Goal: Find specific page/section: Find specific page/section

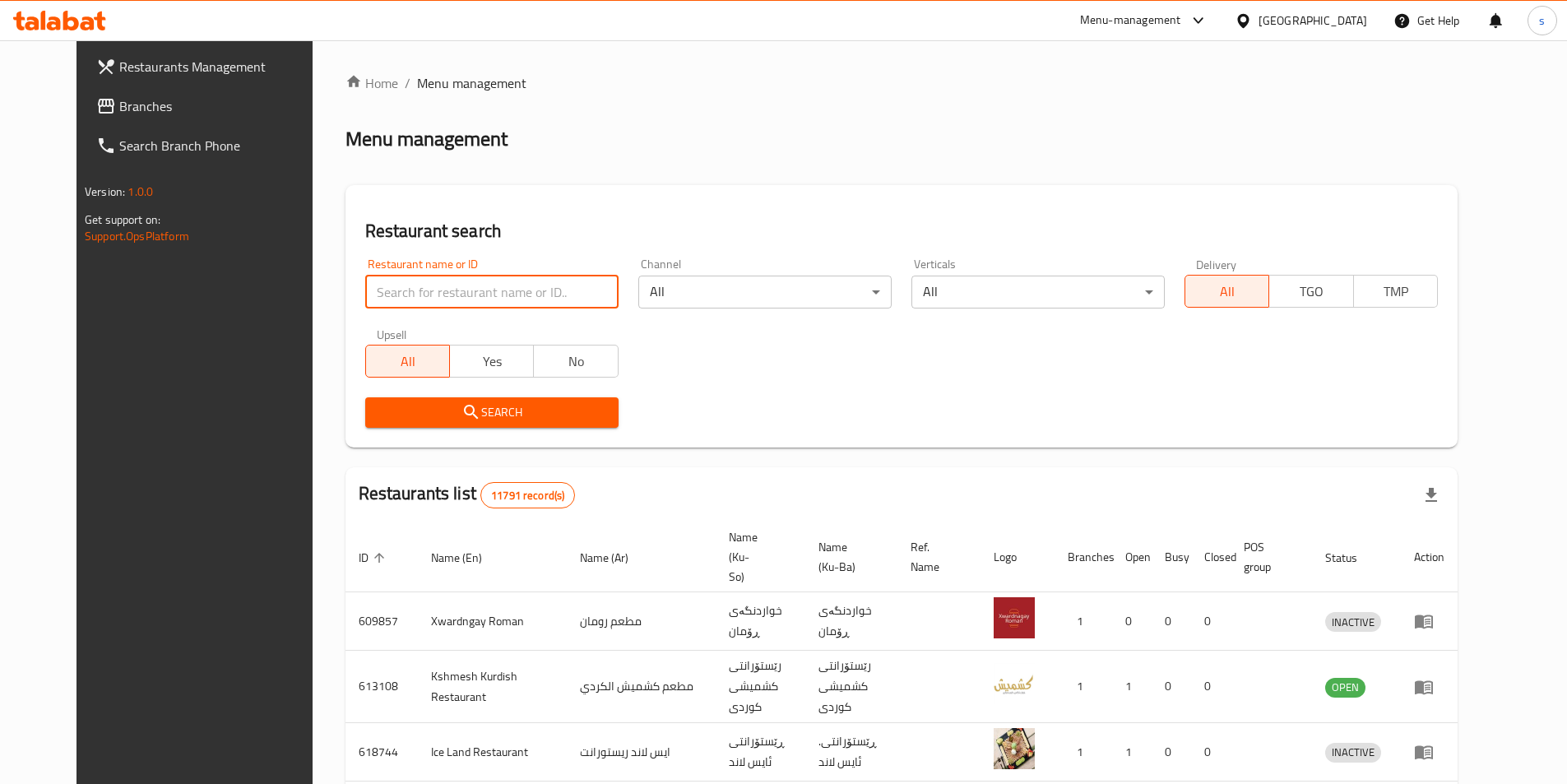
click at [422, 298] on input "search" at bounding box center [492, 292] width 253 height 33
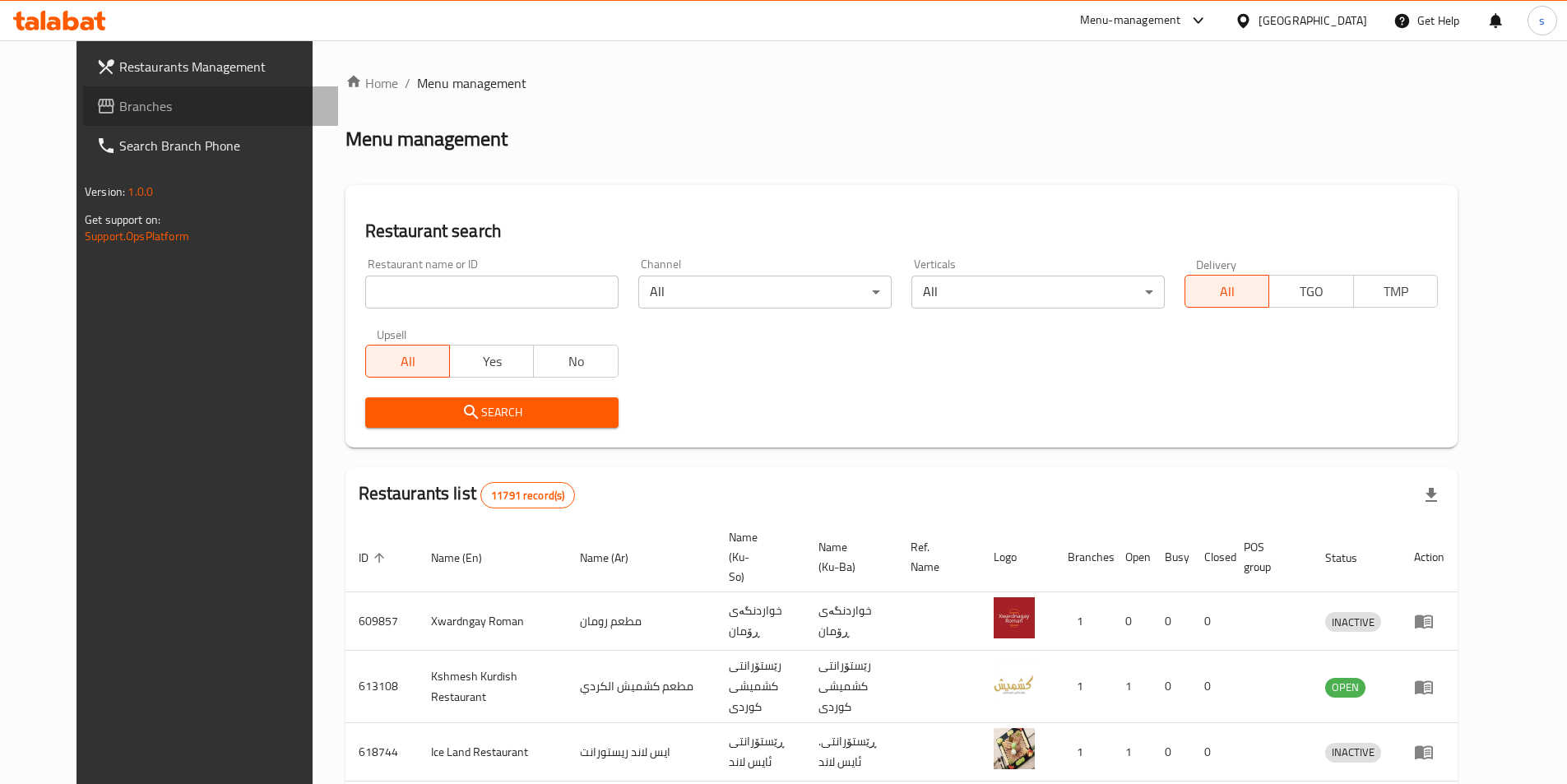
click at [120, 110] on span "Branches" at bounding box center [222, 105] width 205 height 20
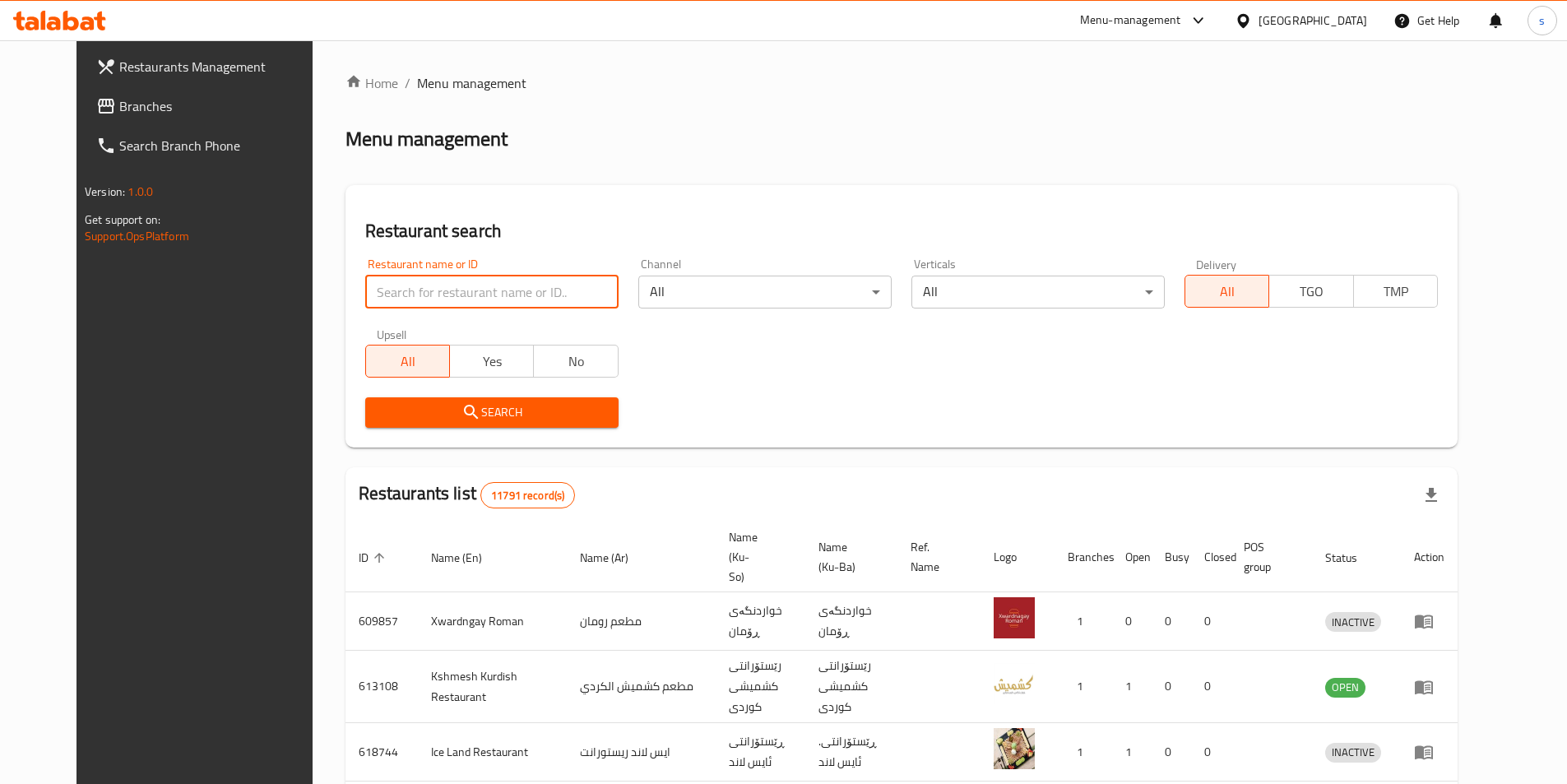
click at [365, 292] on input "search" at bounding box center [492, 292] width 253 height 33
type input "636332"
click button "Search" at bounding box center [492, 412] width 253 height 30
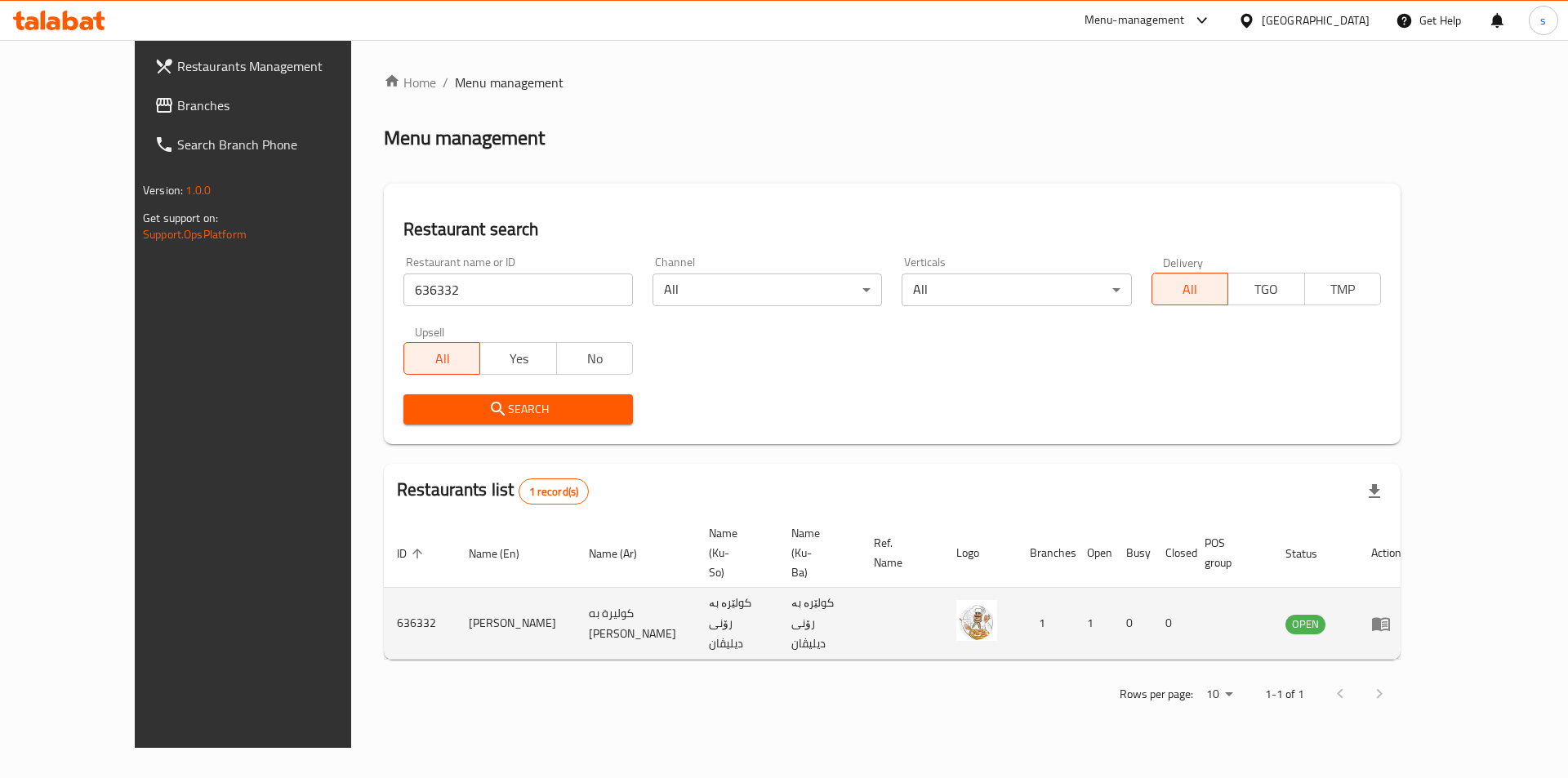
click at [1414, 590] on td "enhanced table" at bounding box center [1386, 623] width 56 height 72
click at [1390, 617] on icon "enhanced table" at bounding box center [1380, 624] width 18 height 14
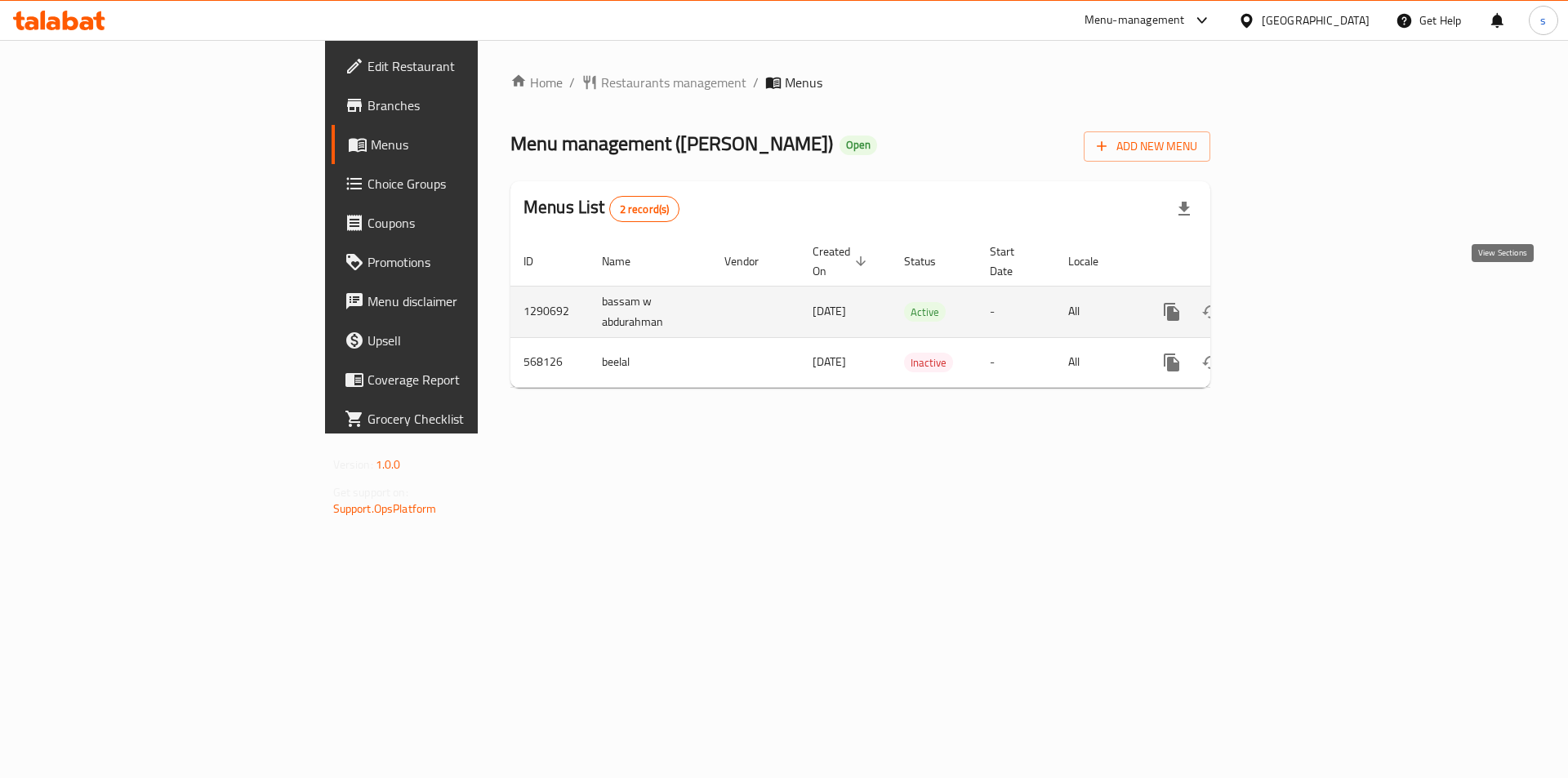
click at [1299, 302] on icon "enhanced table" at bounding box center [1289, 311] width 20 height 20
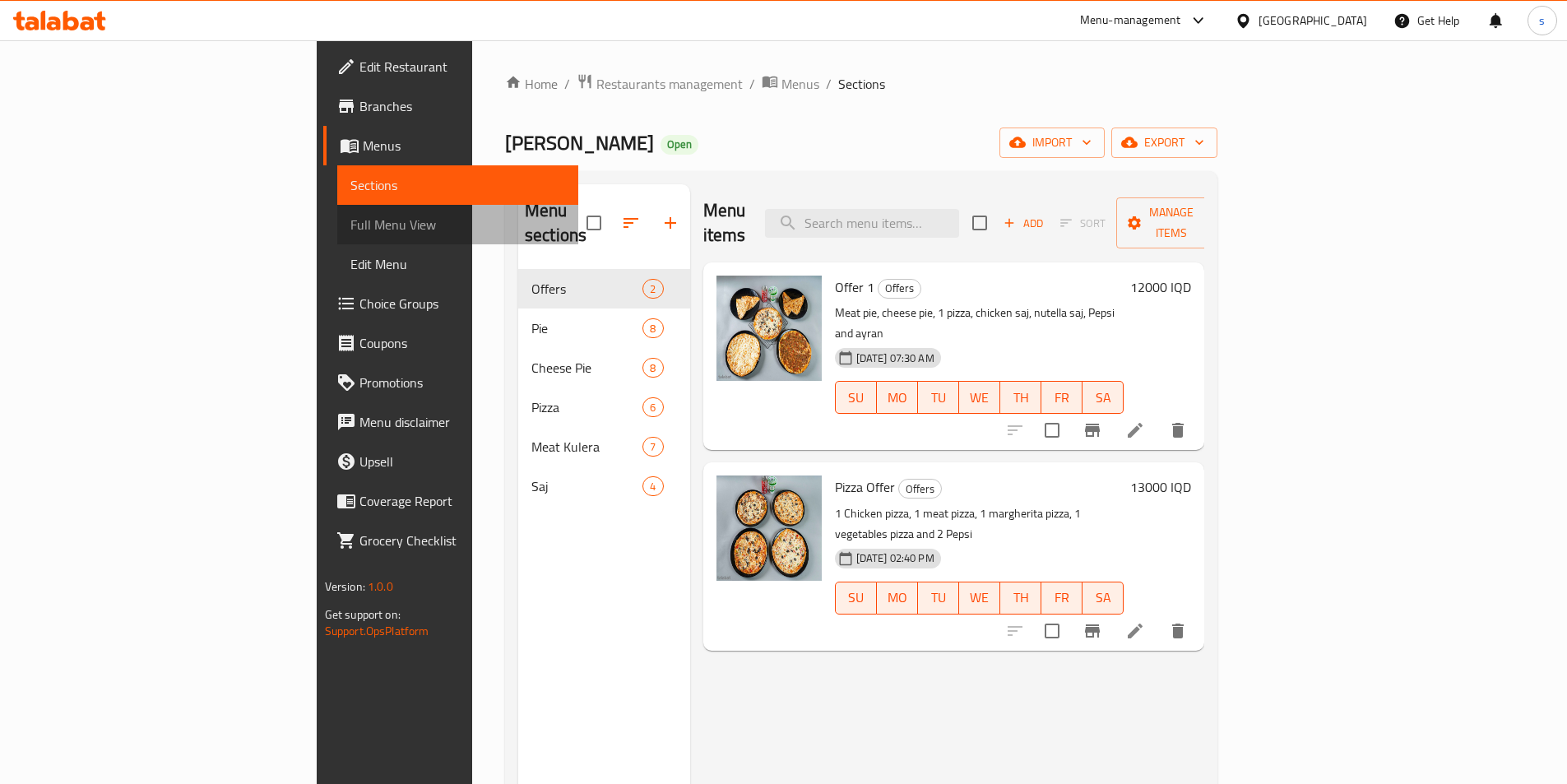
click at [337, 211] on link "Full Menu View" at bounding box center [458, 225] width 241 height 40
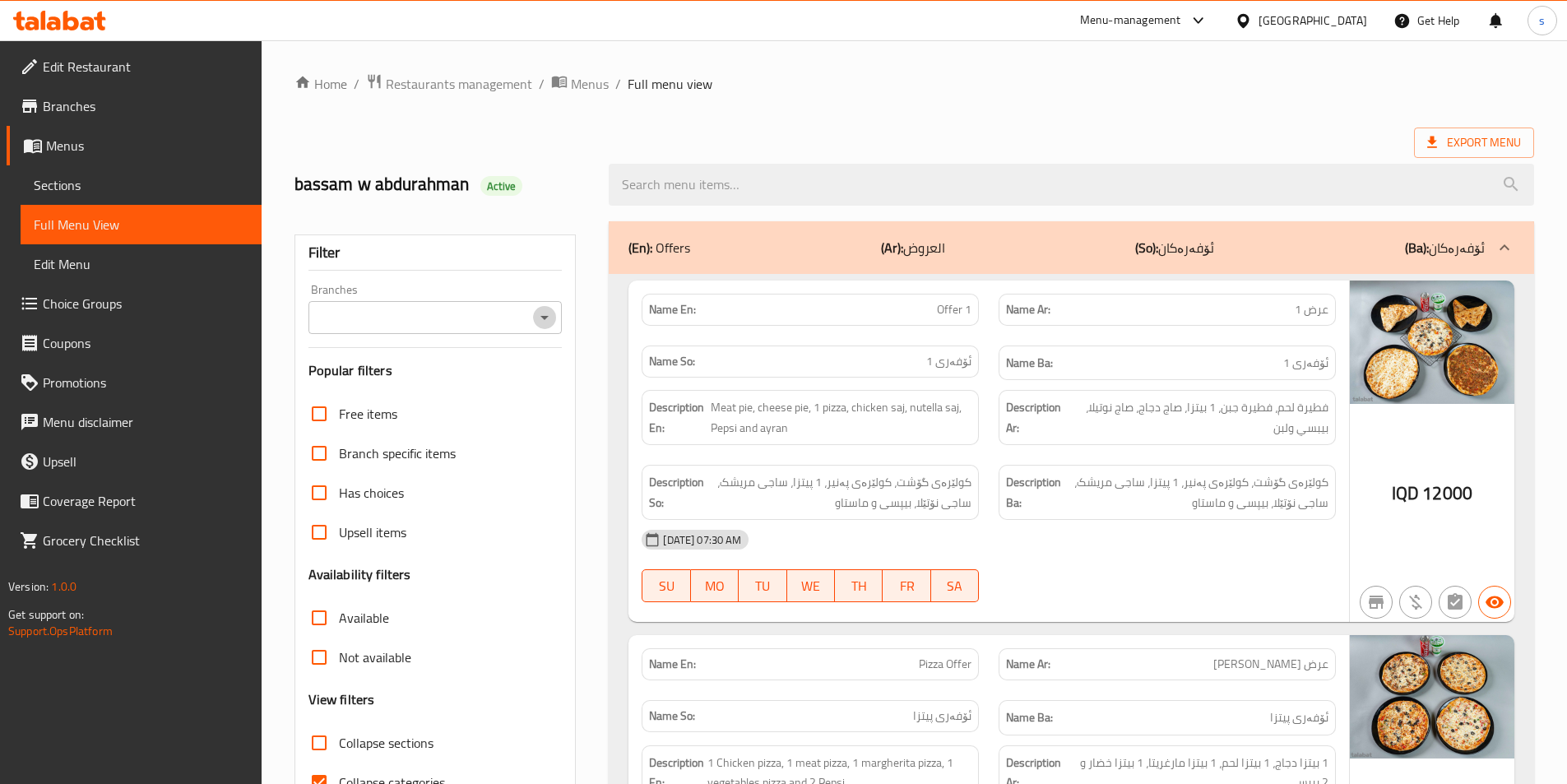
click at [553, 322] on icon "Open" at bounding box center [544, 317] width 20 height 20
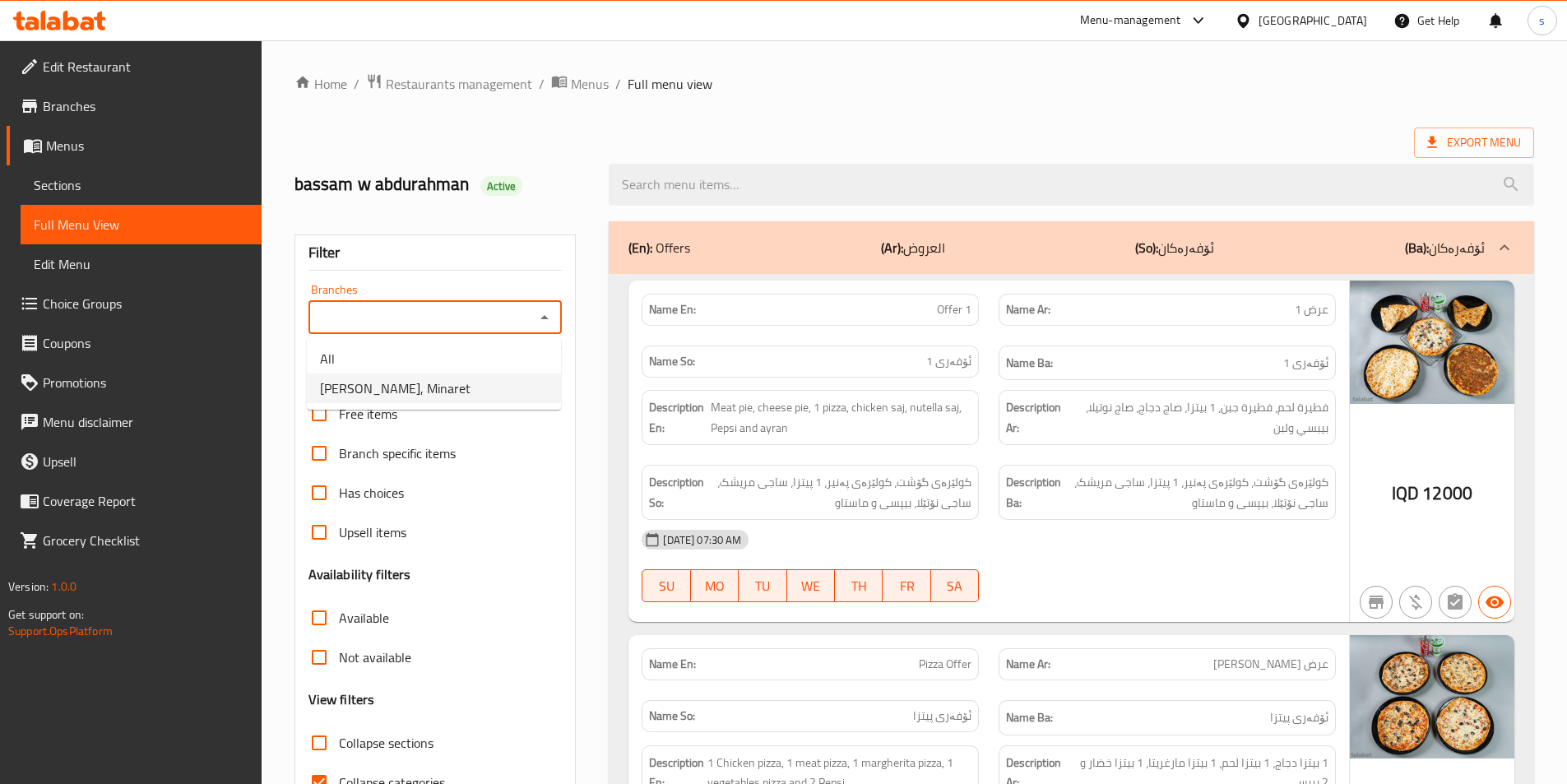
click at [471, 386] on span "[PERSON_NAME], Minaret" at bounding box center [396, 388] width 151 height 20
type input "[PERSON_NAME], Minaret"
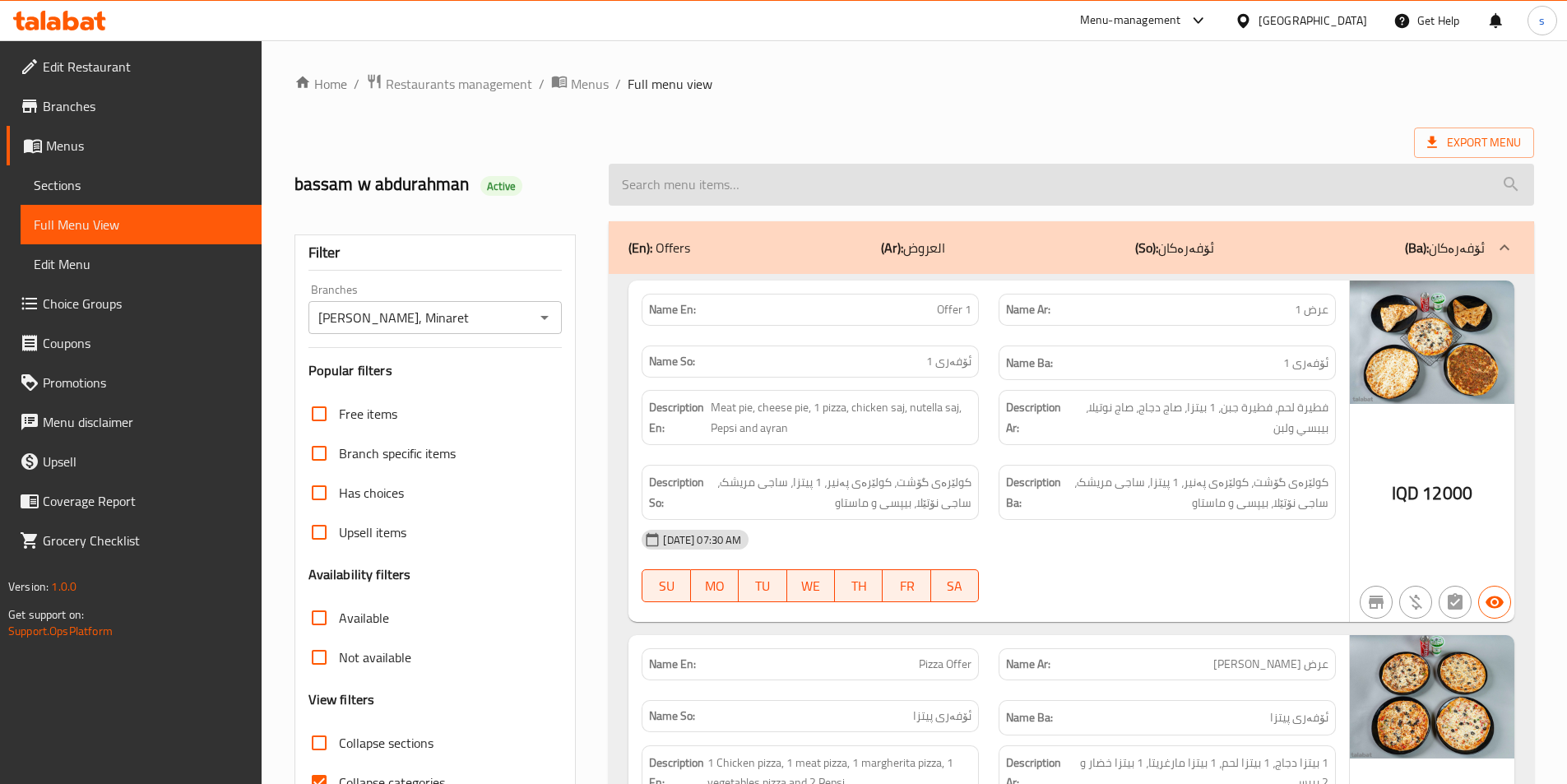
click at [684, 176] on input "search" at bounding box center [1072, 184] width 926 height 42
paste input "Pie"
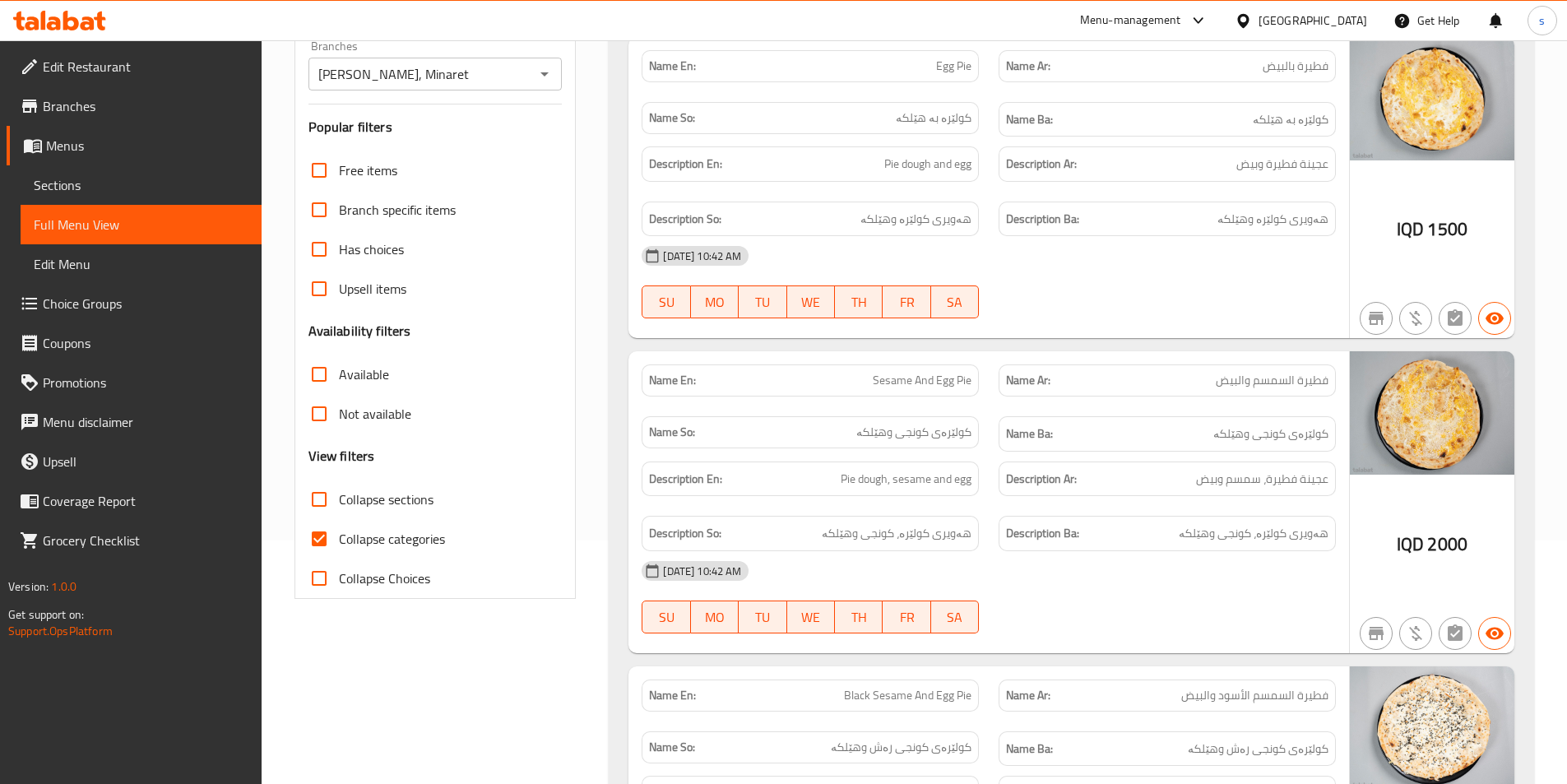
scroll to position [316, 0]
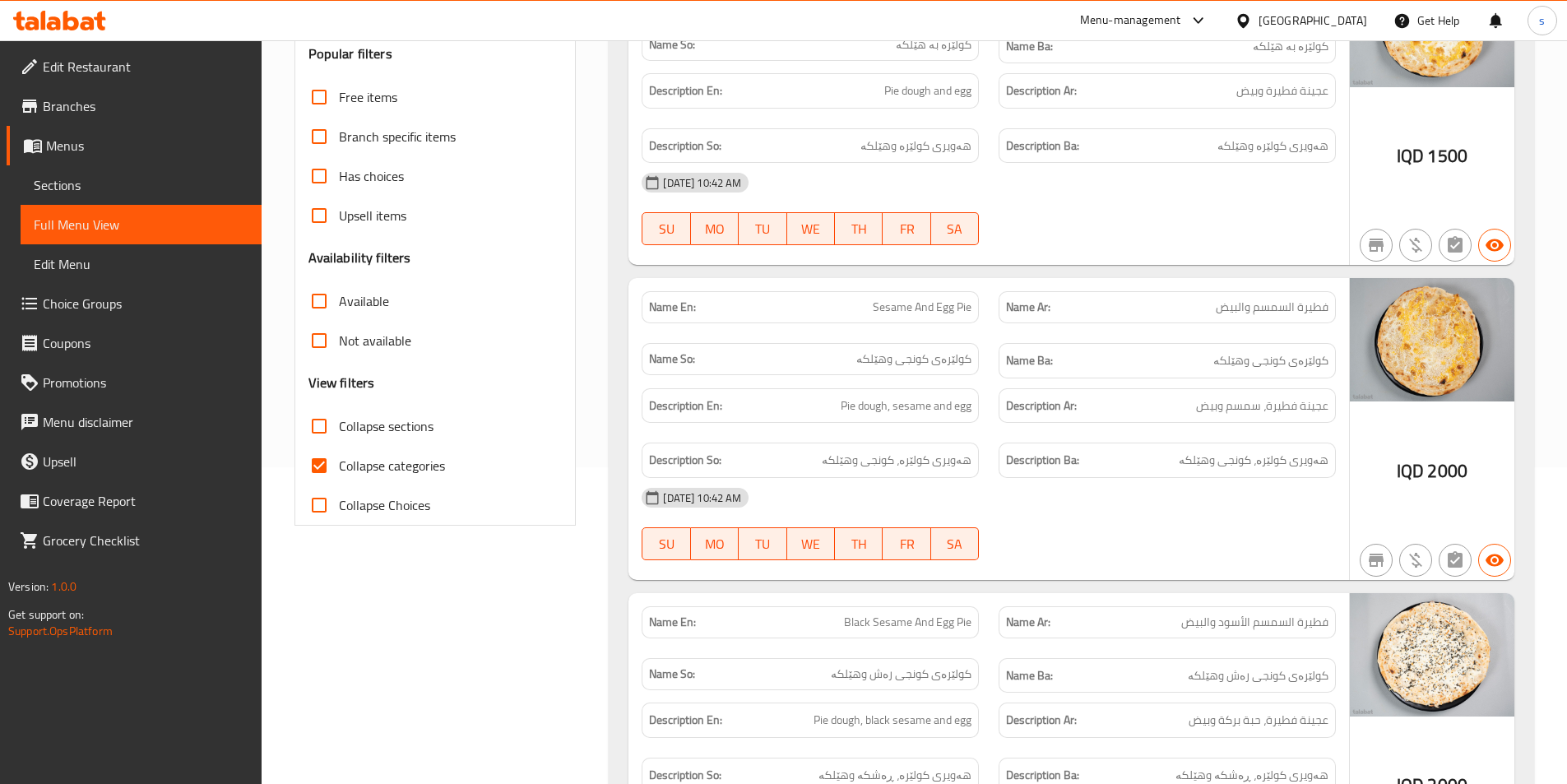
type input "Pie"
click at [316, 476] on input "Collapse categories" at bounding box center [319, 466] width 40 height 40
checkbox input "false"
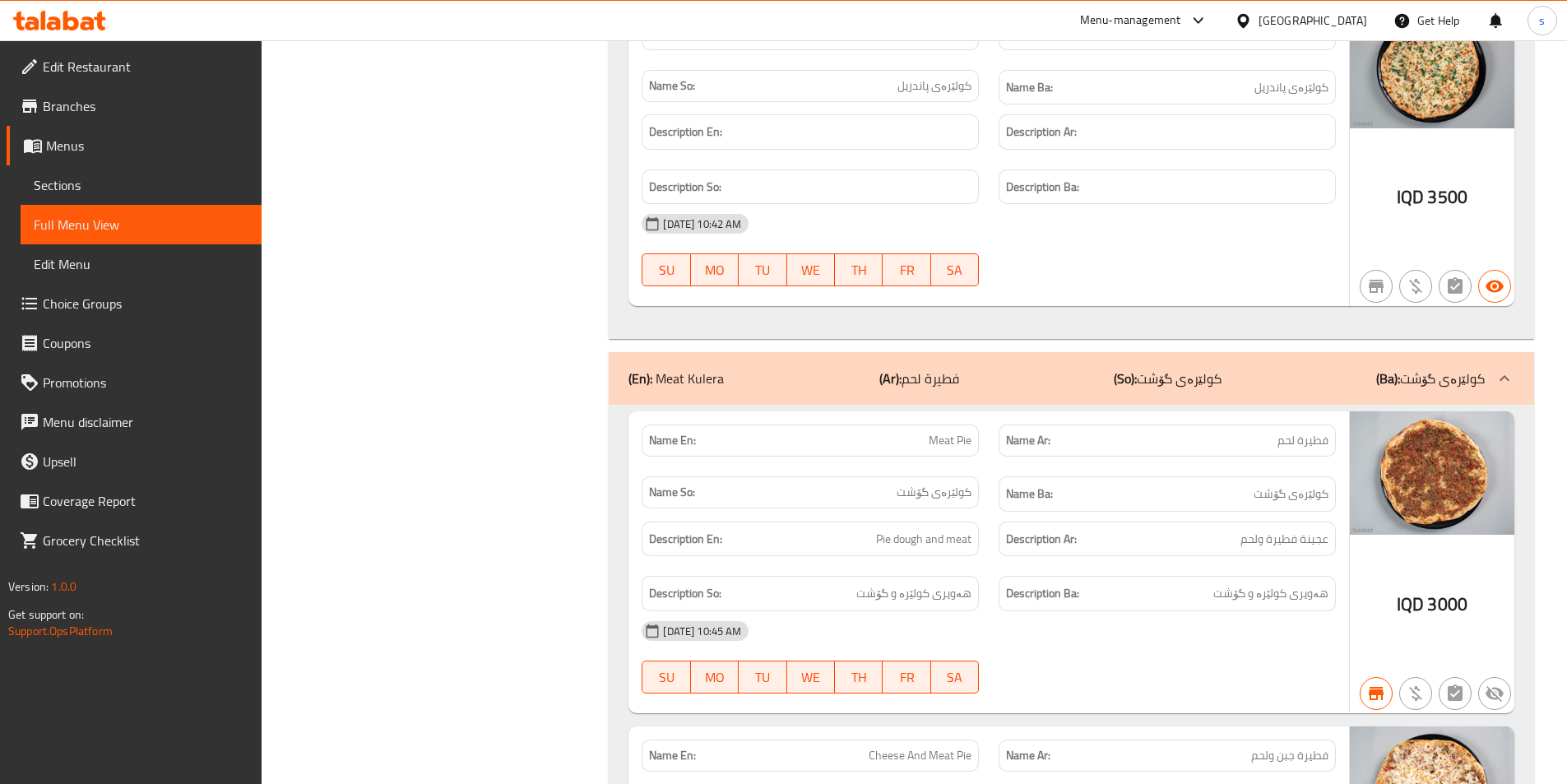
scroll to position [4673, 0]
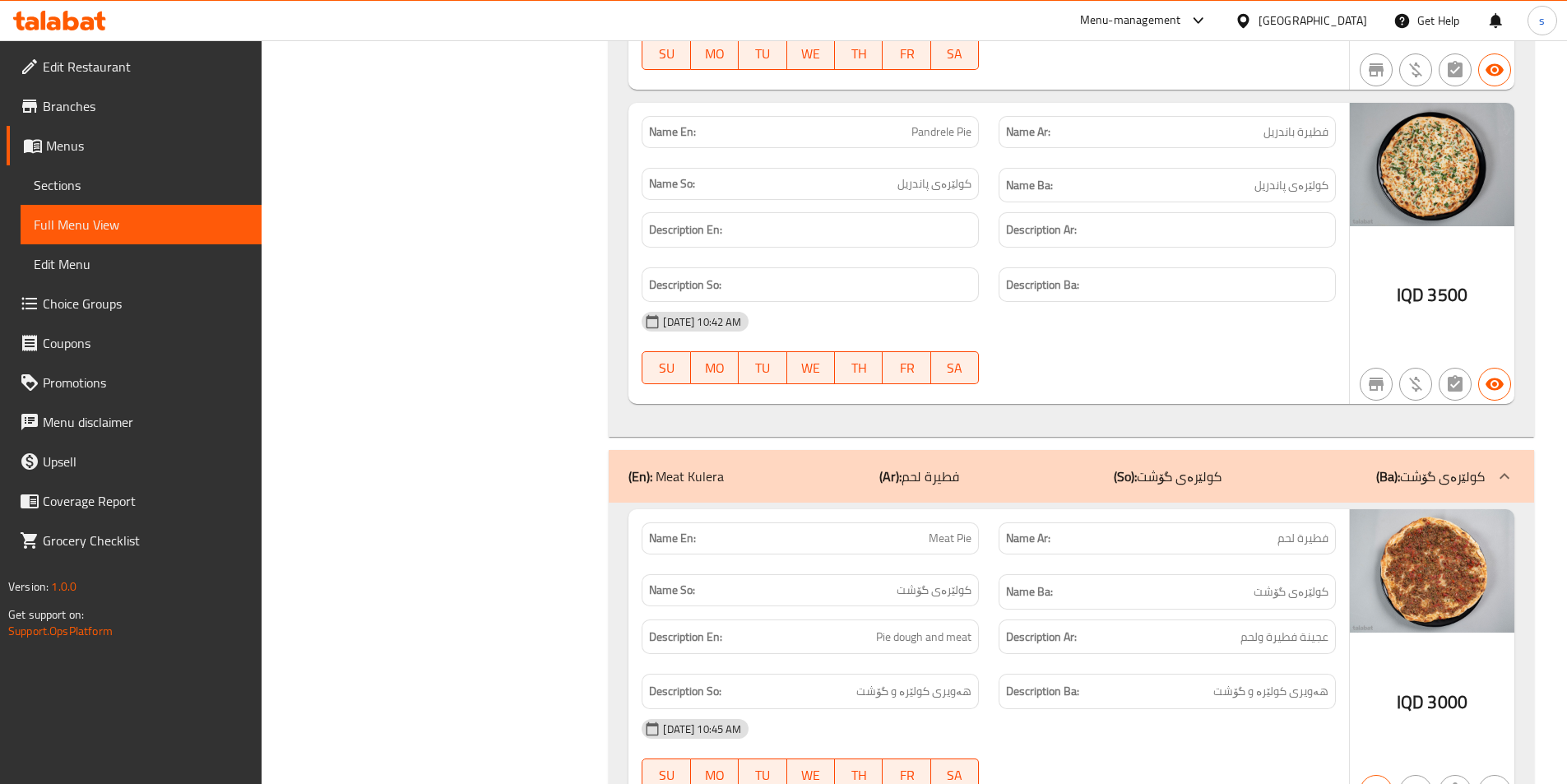
click at [1034, 475] on div "(En): Meat Kulera (Ar): فطيرة لحم (So): کولێرەی گۆشت (Ba): کولێرەی گۆشت" at bounding box center [1058, 475] width 857 height 20
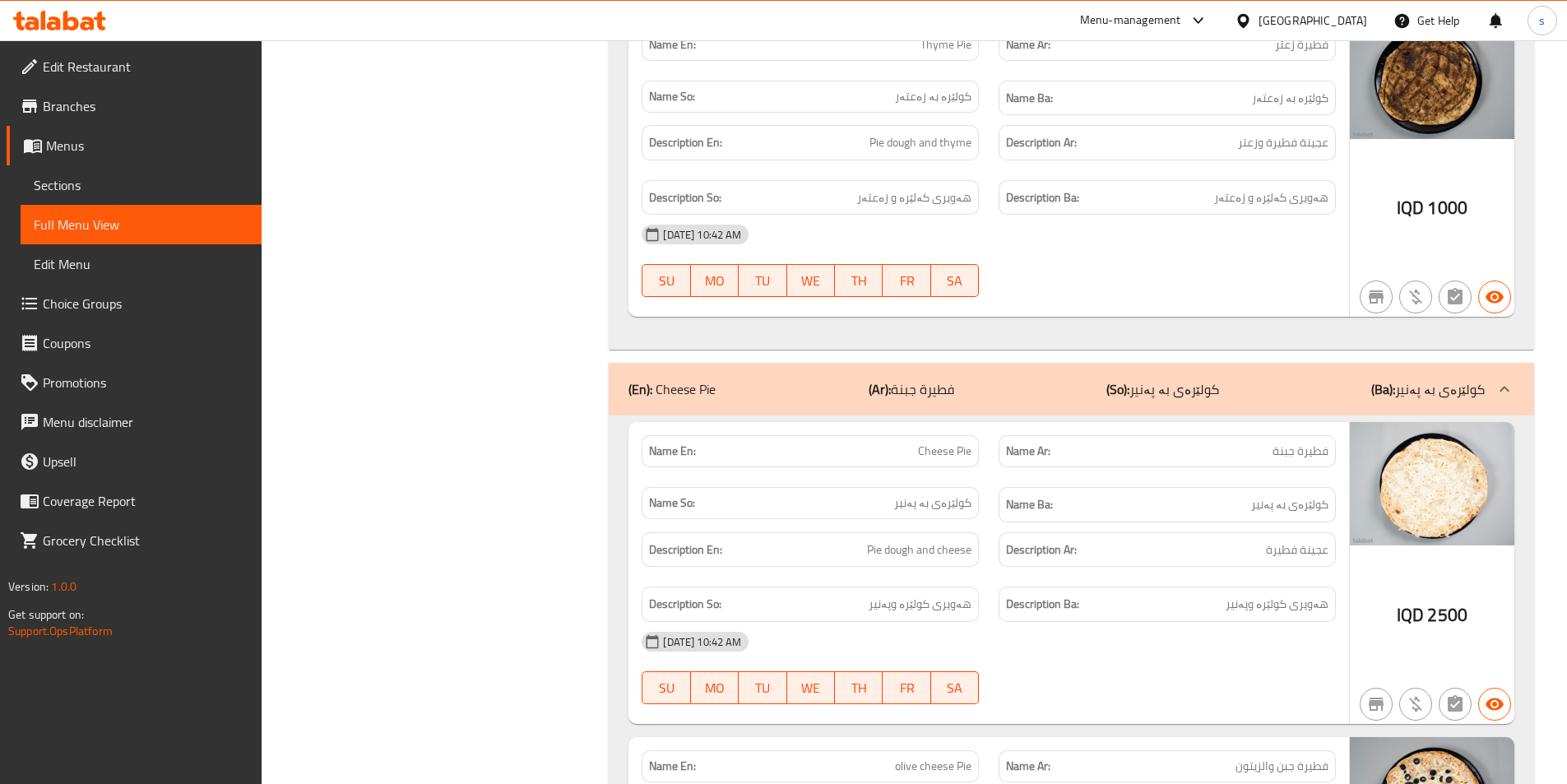
scroll to position [2140, 0]
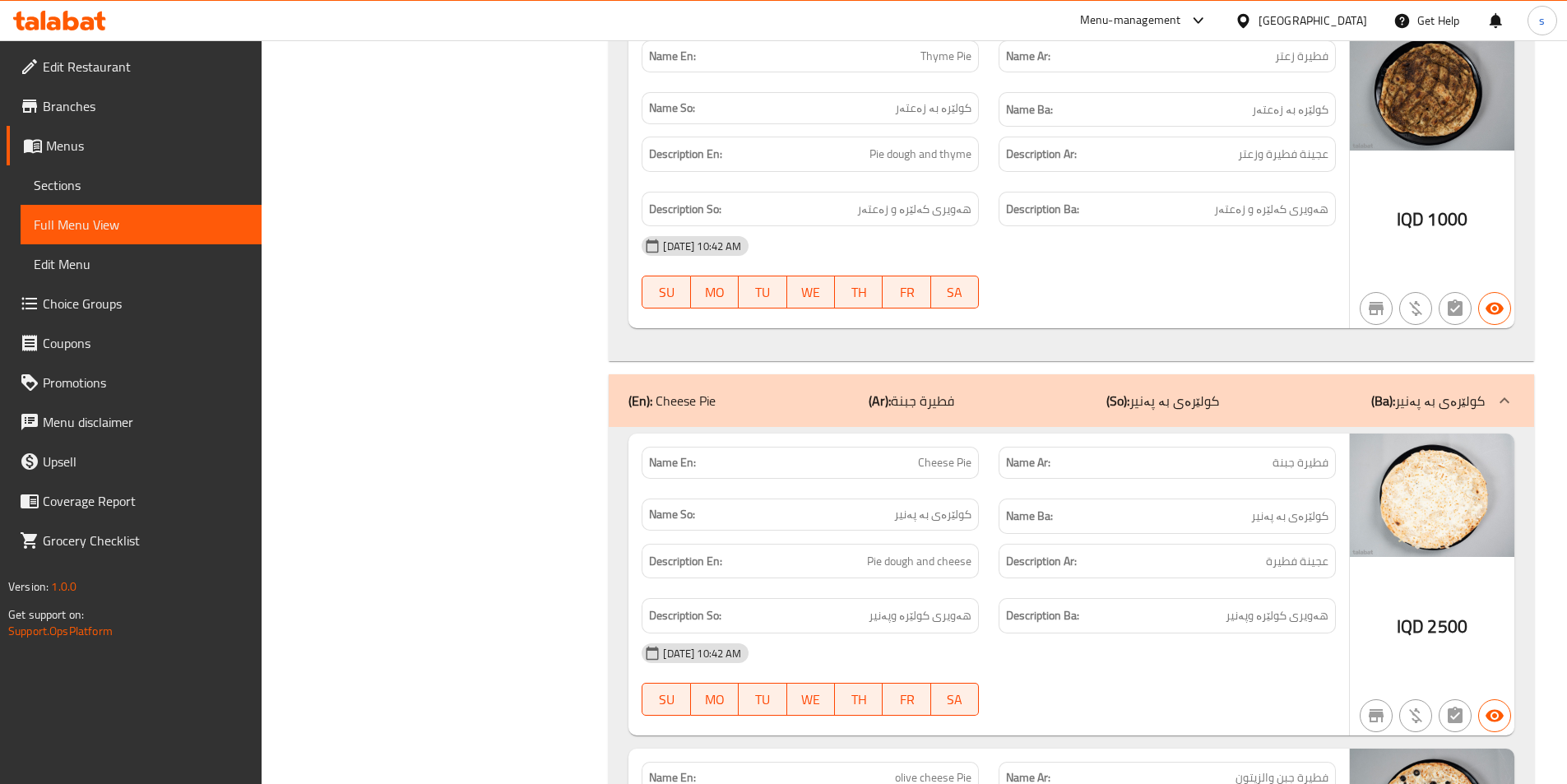
click at [990, 420] on div "(En): Cheese Pie (Ar): فطيرة جبنة (So): کولێرەی بە پەنیر (Ba): کولێرەی بە پەنیر" at bounding box center [1072, 401] width 926 height 53
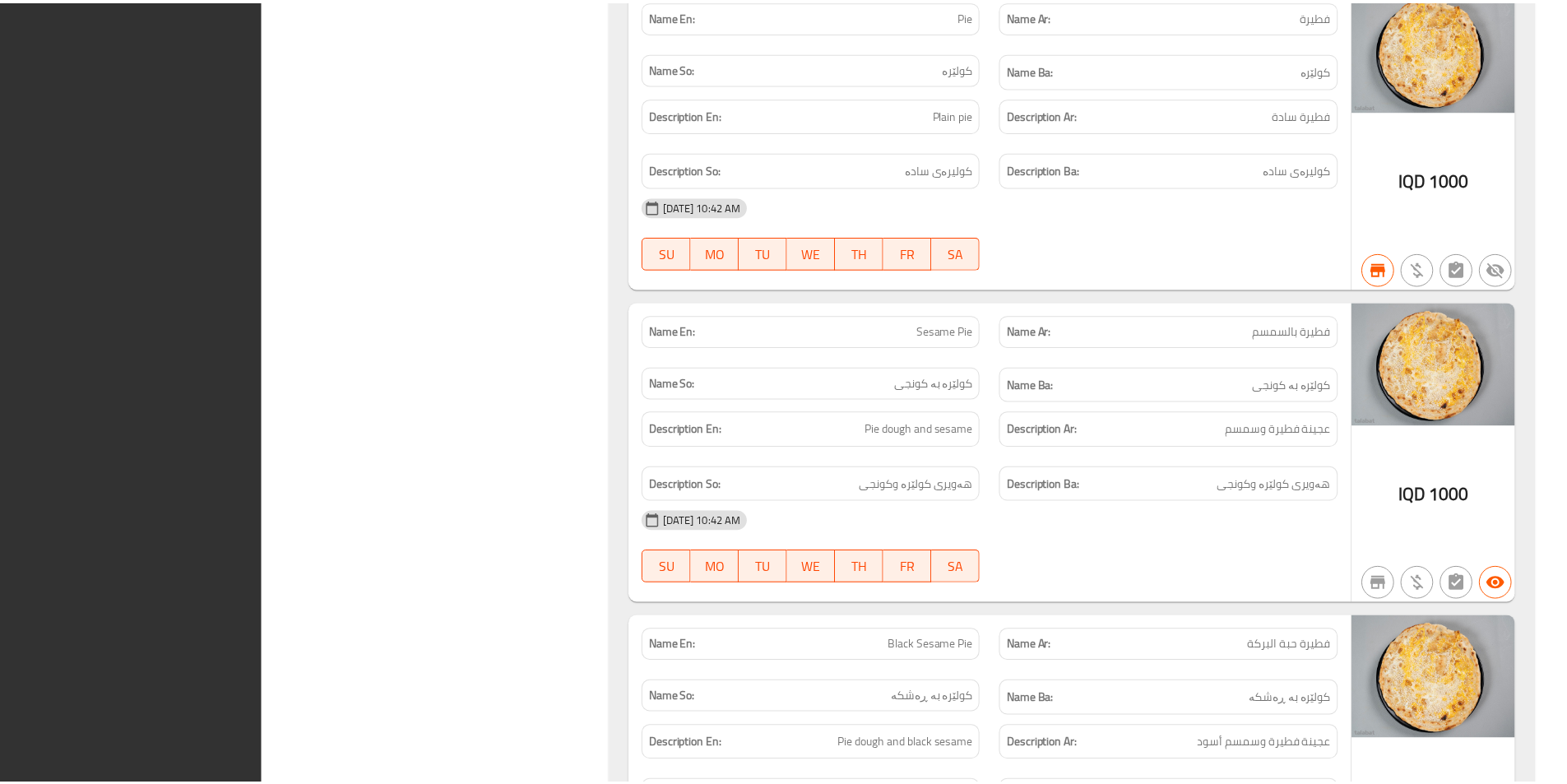
scroll to position [1843, 0]
